Goal: Transaction & Acquisition: Purchase product/service

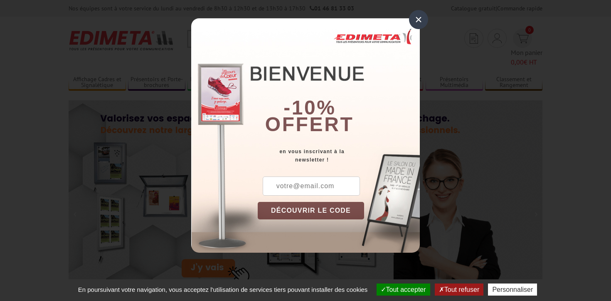
click at [418, 18] on div "×" at bounding box center [418, 19] width 19 height 19
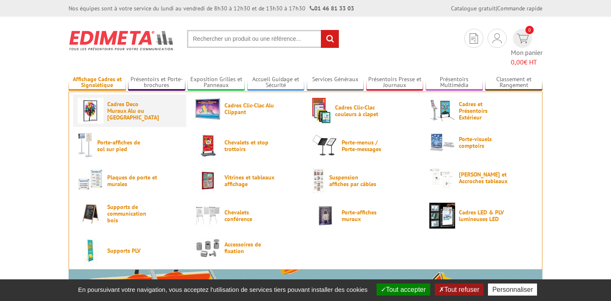
click at [118, 101] on span "Cadres Deco Muraux Alu ou [GEOGRAPHIC_DATA]" at bounding box center [132, 111] width 50 height 20
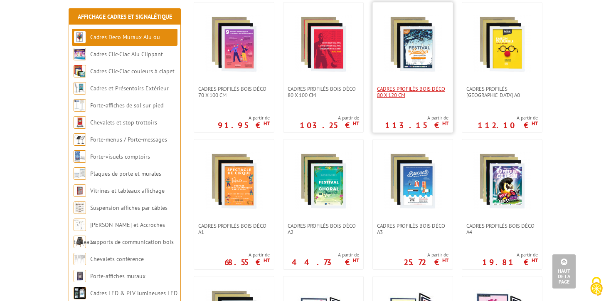
scroll to position [337, 0]
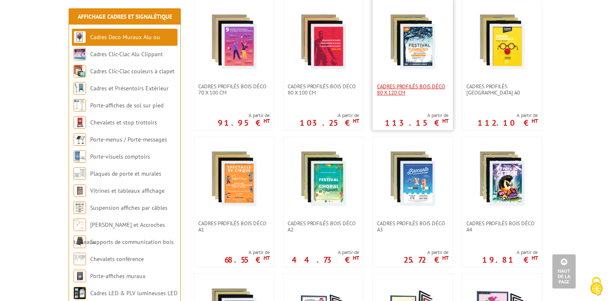
click at [422, 83] on span "Cadres Profilés Bois Déco 80 x 120 cm" at bounding box center [413, 89] width 72 height 12
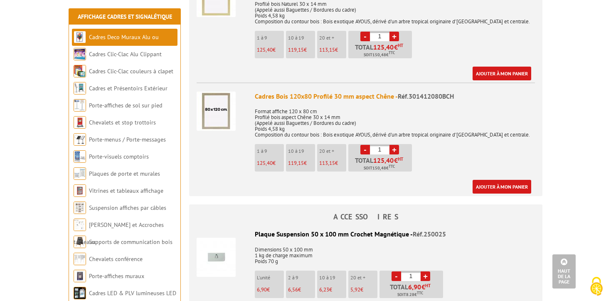
scroll to position [465, 0]
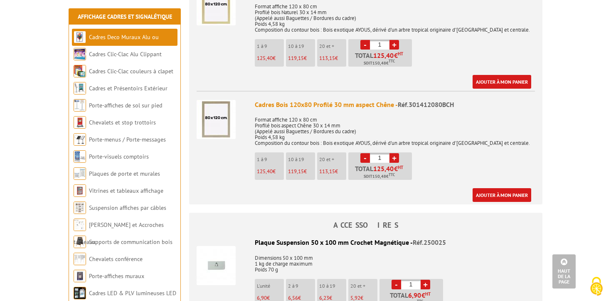
click at [274, 108] on div "Cadres Bois 120x80 Profilé 30 mm aspect Chêne - Réf.301412080BCH" at bounding box center [395, 105] width 280 height 10
click at [266, 105] on div "Cadres Bois 120x80 Profilé 30 mm aspect Chêne - Réf.301412080BCH" at bounding box center [395, 105] width 280 height 10
click at [293, 113] on p "Format affiche 120 x 80 cm Profilé bois aspect Chêne 30 x 14 mm (Appelé aussi B…" at bounding box center [395, 128] width 280 height 35
click at [347, 101] on div "Cadres Bois 120x80 Profilé 30 mm aspect Chêne - Réf.301412080BCH" at bounding box center [395, 105] width 280 height 10
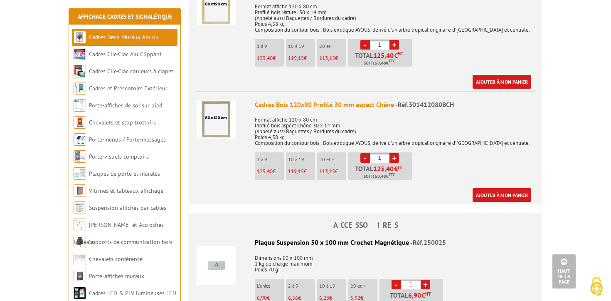
click at [333, 111] on p "Format affiche 120 x 80 cm Profilé bois aspect Chêne 30 x 14 mm (Appelé aussi B…" at bounding box center [395, 128] width 280 height 35
click at [395, 157] on link "+" at bounding box center [395, 158] width 10 height 10
type input "4"
